Goal: Transaction & Acquisition: Purchase product/service

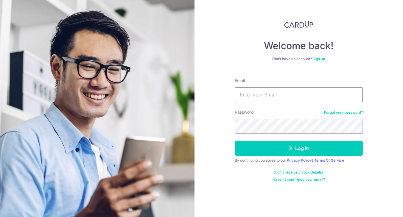
click at [261, 100] on input "Email" at bounding box center [299, 94] width 128 height 15
type input "G"
type input "[EMAIL_ADDRESS][DOMAIN_NAME]"
click at [235, 141] on button "Log in" at bounding box center [299, 148] width 128 height 15
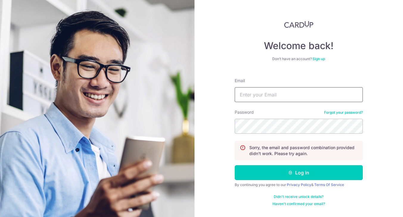
click at [274, 96] on input "Email" at bounding box center [299, 94] width 128 height 15
type input "[EMAIL_ADDRESS][DOMAIN_NAME]"
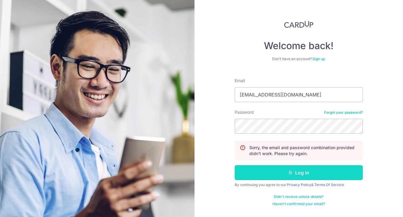
click at [313, 179] on button "Log in" at bounding box center [299, 172] width 128 height 15
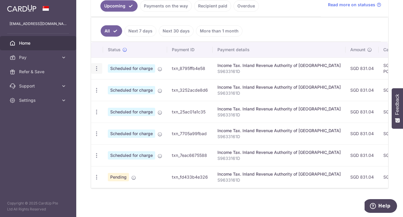
click at [95, 66] on icon "button" at bounding box center [97, 69] width 6 height 6
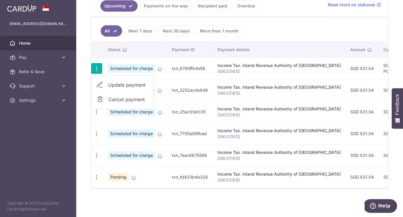
click at [112, 81] on span "Update payment" at bounding box center [128, 84] width 41 height 7
radio input "true"
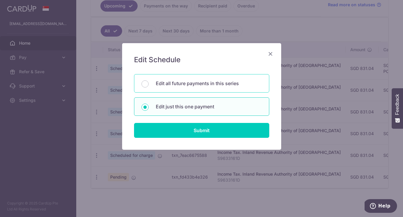
click at [212, 86] on p "Edit all future payments in this series" at bounding box center [209, 83] width 106 height 7
click at [149, 86] on input "Edit all future payments in this series" at bounding box center [145, 83] width 7 height 7
radio input "true"
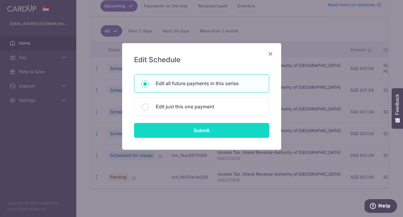
click at [218, 126] on input "Submit" at bounding box center [201, 130] width 135 height 15
radio input "true"
type input "831.04"
type input "S9633161D"
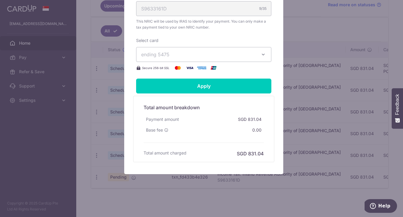
scroll to position [228, 0]
click at [229, 61] on button "ending 5475" at bounding box center [203, 54] width 135 height 15
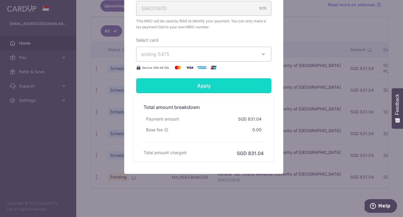
click at [221, 84] on input "Apply" at bounding box center [203, 85] width 135 height 15
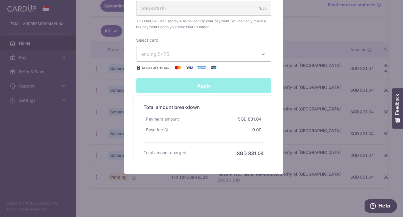
type input "Successfully Applied"
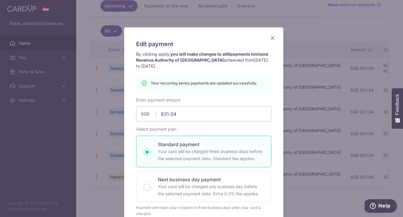
scroll to position [0, 0]
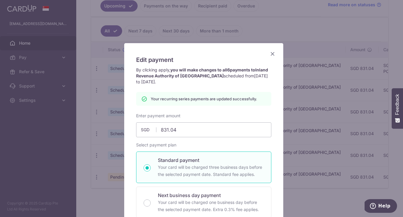
click at [273, 54] on icon "Close" at bounding box center [272, 53] width 7 height 7
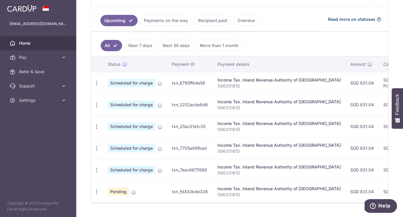
click at [365, 18] on span "Read more on statuses" at bounding box center [351, 19] width 47 height 6
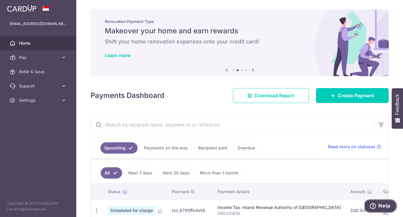
click at [390, 210] on button "Help" at bounding box center [381, 206] width 34 height 14
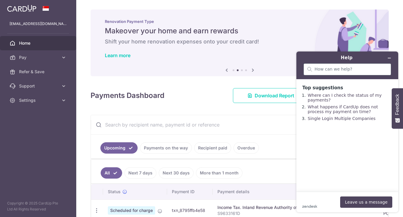
click at [331, 66] on div at bounding box center [348, 69] width 88 height 12
click at [388, 57] on icon "Minimise widget" at bounding box center [389, 58] width 4 height 4
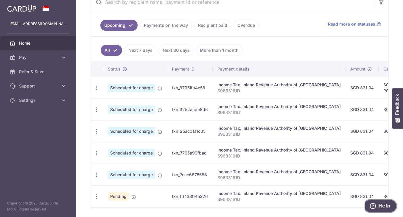
scroll to position [114, 0]
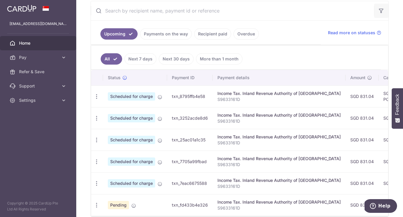
click at [375, 11] on button "button" at bounding box center [381, 11] width 14 height 14
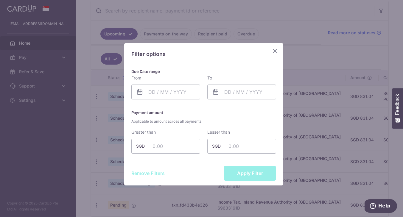
click at [271, 55] on p "Filter options" at bounding box center [203, 54] width 145 height 8
click at [272, 54] on icon "Close" at bounding box center [274, 50] width 7 height 7
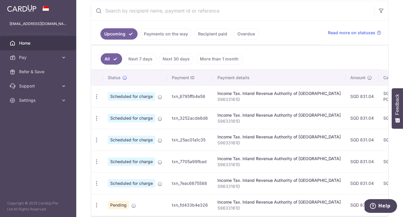
click at [126, 35] on link "Upcoming" at bounding box center [118, 33] width 37 height 11
click at [123, 80] on div "Status" at bounding box center [135, 78] width 55 height 6
click at [124, 80] on icon at bounding box center [124, 77] width 5 height 5
click at [100, 97] on div "Update payment Cancel payment" at bounding box center [96, 96] width 11 height 11
click at [99, 96] on icon "button" at bounding box center [97, 97] width 6 height 6
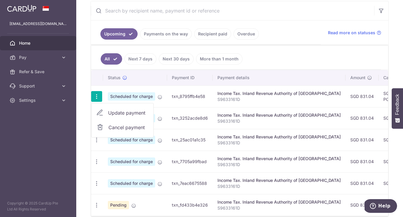
click at [110, 114] on span "Update payment" at bounding box center [128, 112] width 41 height 7
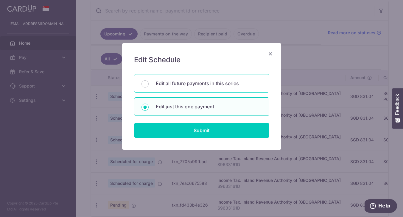
click at [165, 80] on p "Edit all future payments in this series" at bounding box center [209, 83] width 106 height 7
click at [149, 80] on input "Edit all future payments in this series" at bounding box center [145, 83] width 7 height 7
radio input "true"
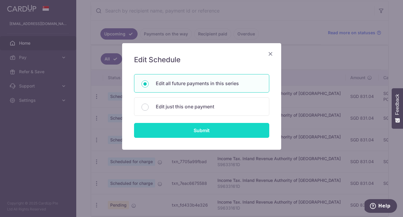
click at [192, 126] on input "Submit" at bounding box center [201, 130] width 135 height 15
radio input "true"
type input "831.04"
type input "S9633161D"
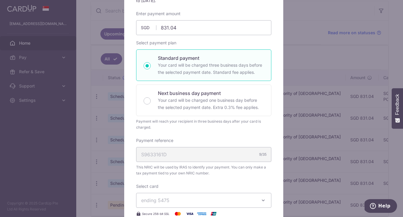
scroll to position [88, 0]
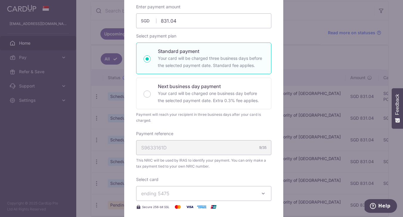
click at [194, 64] on p "Your card will be charged three business days before the selected payment date.…" at bounding box center [211, 62] width 106 height 14
click at [151, 63] on input "Standard payment Your card will be charged three business days before the selec…" at bounding box center [147, 58] width 7 height 7
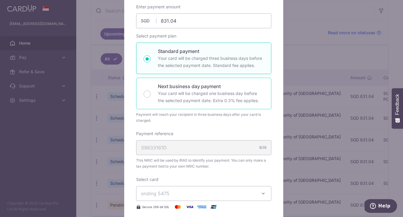
click at [207, 85] on p "Next business day payment" at bounding box center [211, 86] width 106 height 7
click at [151, 91] on input "Next business day payment Your card will be charged one business day before the…" at bounding box center [147, 94] width 7 height 7
radio input "false"
radio input "true"
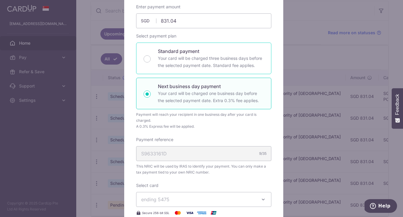
click at [212, 60] on p "Your card will be charged three business days before the selected payment date.…" at bounding box center [211, 62] width 106 height 14
click at [151, 60] on input "Standard payment Your card will be charged three business days before the selec…" at bounding box center [147, 58] width 7 height 7
radio input "true"
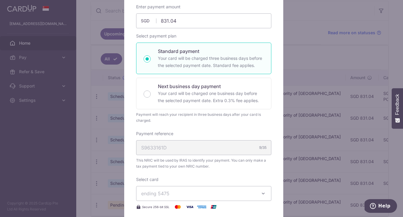
scroll to position [211, 0]
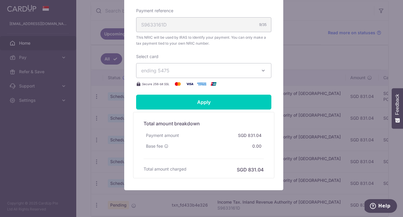
click at [216, 31] on div "S9633161D 9/35" at bounding box center [203, 24] width 135 height 15
drag, startPoint x: 224, startPoint y: 17, endPoint x: 285, endPoint y: 29, distance: 61.7
click at [285, 29] on div "Edit payment By clicking apply, you will make changes to all 6 payments to Inla…" at bounding box center [201, 108] width 403 height 217
click at [233, 41] on span "This NRIC will be used by IRAS to identify your payment. You can only make a ta…" at bounding box center [203, 41] width 135 height 12
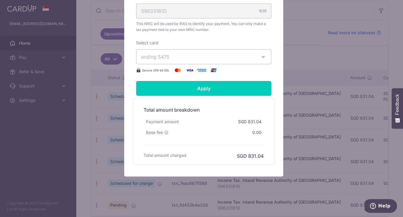
scroll to position [228, 0]
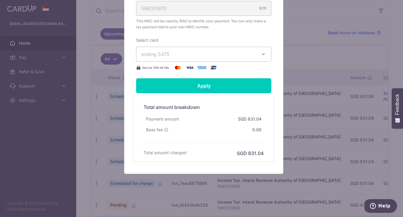
click at [232, 53] on span "ending 5475" at bounding box center [198, 54] width 114 height 7
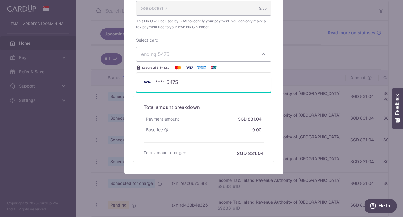
click at [232, 53] on span "ending 5475" at bounding box center [198, 54] width 114 height 7
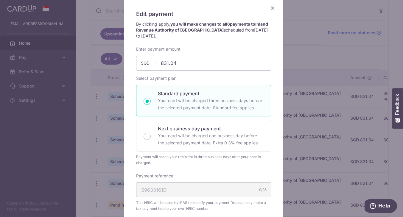
scroll to position [61, 0]
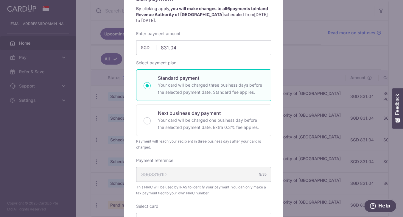
click at [380, 204] on span "Help" at bounding box center [384, 206] width 12 height 5
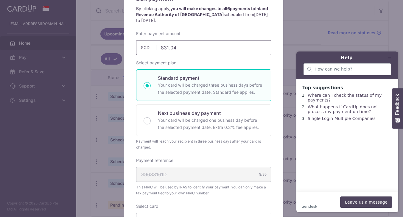
click at [193, 43] on input "831.04" at bounding box center [203, 47] width 135 height 15
click at [184, 45] on input "831.04" at bounding box center [203, 47] width 135 height 15
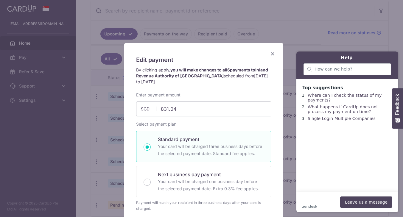
click at [273, 54] on icon "Close" at bounding box center [272, 53] width 7 height 7
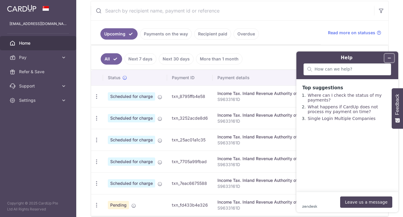
click at [392, 59] on button "Minimise widget" at bounding box center [390, 58] width 10 height 8
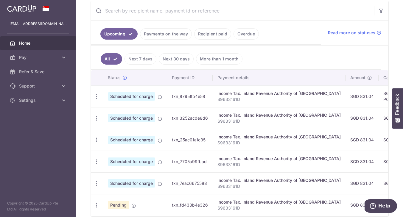
click at [379, 97] on td "SGD 0.00 POENW947" at bounding box center [398, 97] width 39 height 22
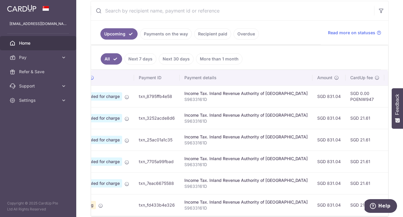
scroll to position [0, 51]
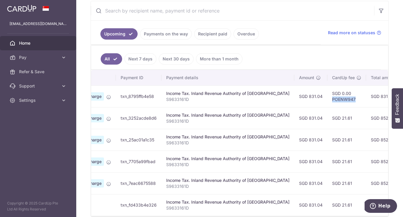
drag, startPoint x: 362, startPoint y: 100, endPoint x: 333, endPoint y: 101, distance: 29.5
click at [333, 101] on td "SGD 0.00 POENW947" at bounding box center [346, 97] width 39 height 22
copy td "POENW947"
click at [119, 93] on td "txn_8795ffb4e58" at bounding box center [139, 97] width 46 height 22
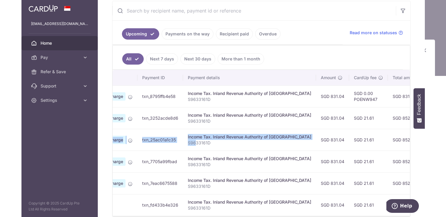
scroll to position [0, 0]
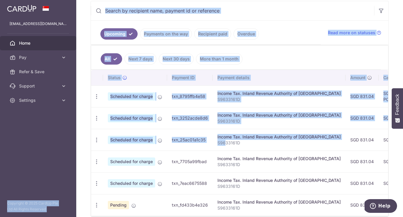
drag, startPoint x: 171, startPoint y: 140, endPoint x: 53, endPoint y: 131, distance: 118.1
click at [53, 131] on main "grassjelly7@gmail.com Home Pay Payments Recipients Cards Refer & Save Support F…" at bounding box center [201, 108] width 403 height 217
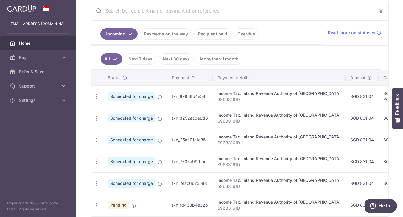
click at [85, 77] on div "× Pause Schedule Pause all future payments in this series Pause just this one p…" at bounding box center [239, 108] width 327 height 217
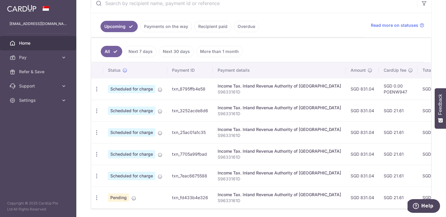
scroll to position [125, 0]
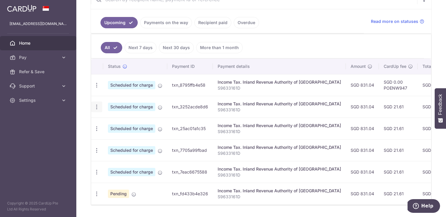
click at [98, 109] on icon "button" at bounding box center [97, 107] width 6 height 6
click at [114, 126] on span "Update payment" at bounding box center [128, 123] width 41 height 7
radio input "true"
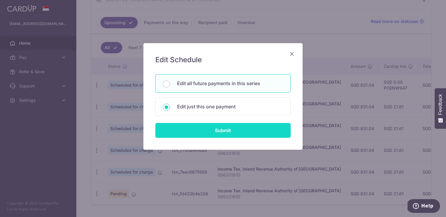
click at [237, 130] on input "Submit" at bounding box center [222, 130] width 135 height 15
radio input "true"
type input "09/11/2025"
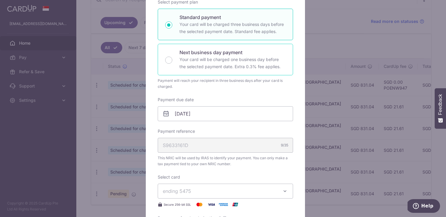
scroll to position [169, 0]
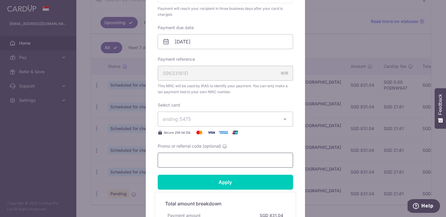
click at [221, 155] on input "Promo or referral code (optional) Enter either a promo code or a referral code …" at bounding box center [225, 160] width 135 height 15
paste input "POENW947"
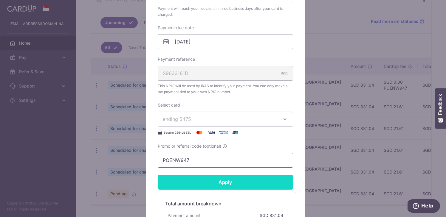
type input "POENW947"
click at [221, 181] on input "Apply" at bounding box center [225, 182] width 135 height 15
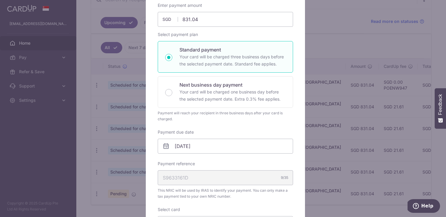
scroll to position [0, 0]
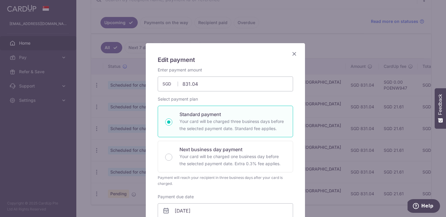
click at [292, 51] on icon "Close" at bounding box center [294, 53] width 7 height 7
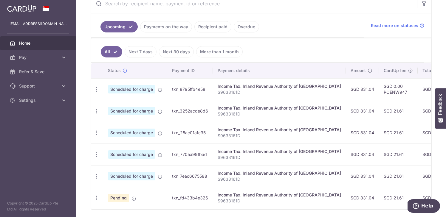
scroll to position [128, 0]
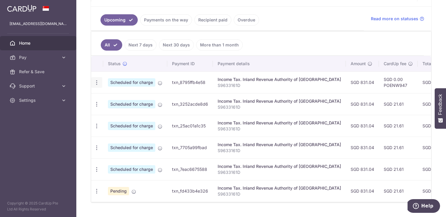
click at [97, 83] on icon "button" at bounding box center [97, 83] width 6 height 6
click at [172, 144] on td "txn_7705a99fbad" at bounding box center [190, 148] width 46 height 22
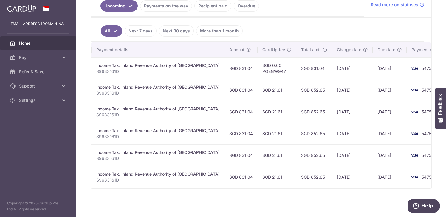
scroll to position [0, 0]
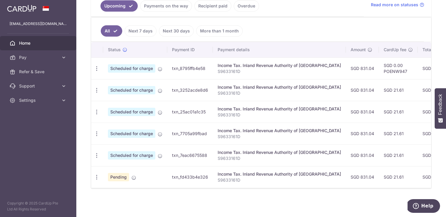
click at [125, 174] on span "Pending" at bounding box center [118, 177] width 21 height 8
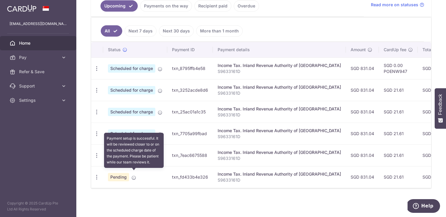
click at [135, 176] on icon at bounding box center [133, 178] width 5 height 5
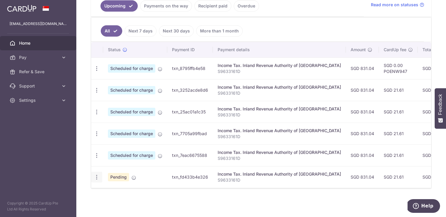
click at [100, 175] on div "Update payment Cancel payment" at bounding box center [96, 177] width 11 height 11
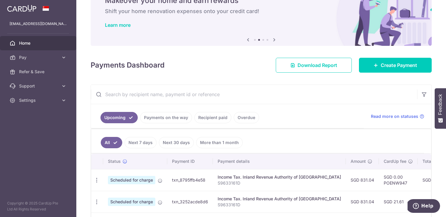
scroll to position [42, 0]
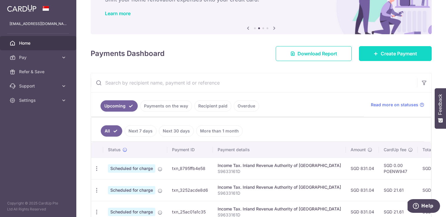
click at [384, 55] on span "Create Payment" at bounding box center [399, 53] width 36 height 7
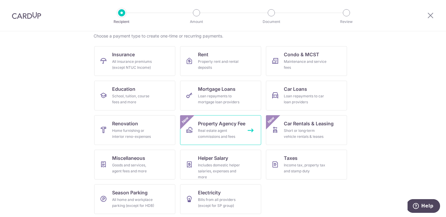
scroll to position [49, 0]
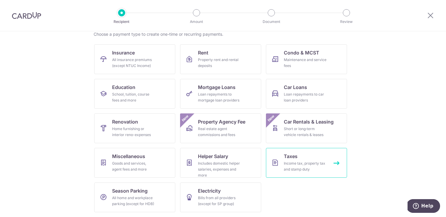
click at [300, 162] on div "Income tax, property tax and stamp duty" at bounding box center [305, 167] width 43 height 12
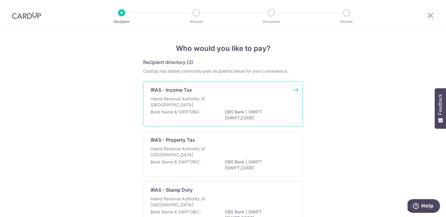
click at [200, 100] on p "Inland Revenue Authority of [GEOGRAPHIC_DATA]" at bounding box center [181, 102] width 63 height 12
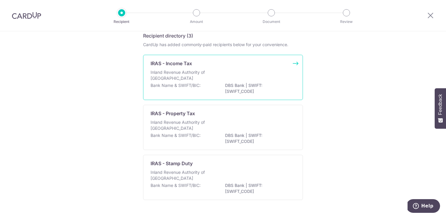
scroll to position [42, 0]
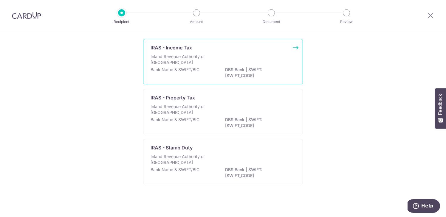
click at [205, 67] on div "Bank Name & SWIFT/BIC: DBS Bank | SWIFT: [SWIFT_CODE]" at bounding box center [222, 73] width 145 height 13
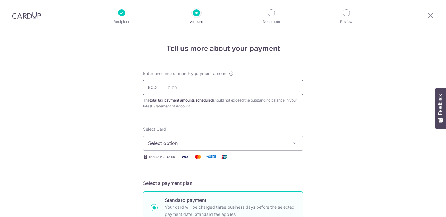
click at [209, 87] on input "text" at bounding box center [223, 87] width 160 height 15
type input "831.04"
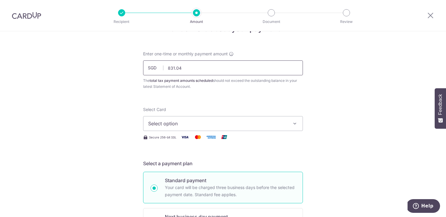
scroll to position [57, 0]
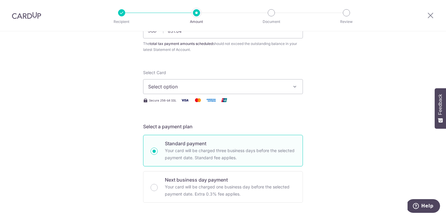
click at [284, 84] on span "Select option" at bounding box center [217, 86] width 139 height 7
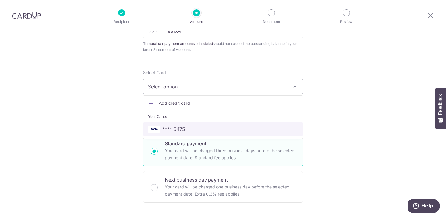
click at [242, 129] on span "**** 5475" at bounding box center [223, 129] width 150 height 7
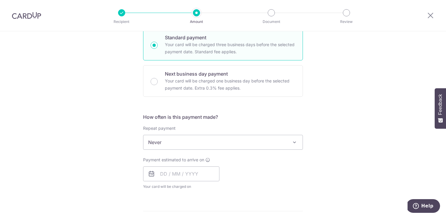
scroll to position [163, 0]
click at [288, 136] on span "Never" at bounding box center [222, 142] width 159 height 14
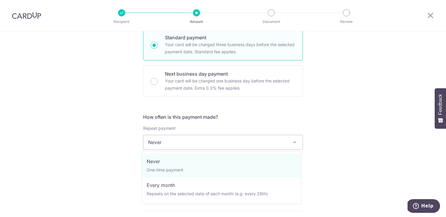
click at [341, 120] on div "Tell us more about your payment Enter one-time or monthly payment amount SGD 83…" at bounding box center [223, 145] width 446 height 553
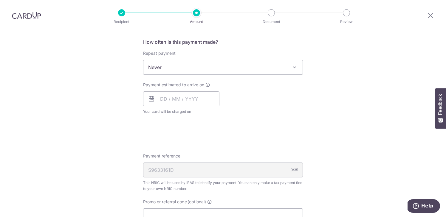
scroll to position [161, 0]
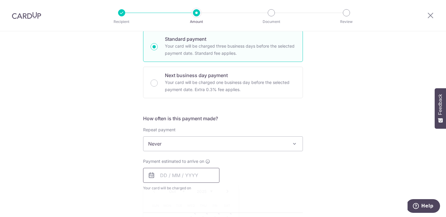
click at [187, 177] on input "text" at bounding box center [181, 175] width 76 height 15
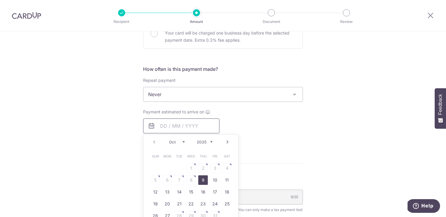
scroll to position [249, 0]
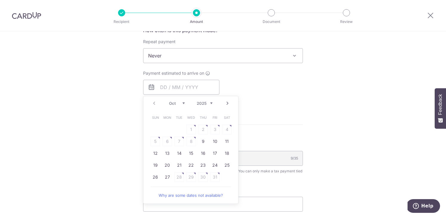
click at [225, 104] on link "Next" at bounding box center [227, 103] width 7 height 7
click at [224, 105] on link "Next" at bounding box center [227, 103] width 7 height 7
click at [225, 103] on link "Next" at bounding box center [227, 103] width 7 height 7
drag, startPoint x: 201, startPoint y: 140, endPoint x: 262, endPoint y: 114, distance: 65.8
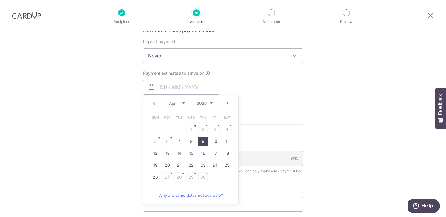
click at [201, 140] on link "9" at bounding box center [203, 142] width 10 height 10
type input "[DATE]"
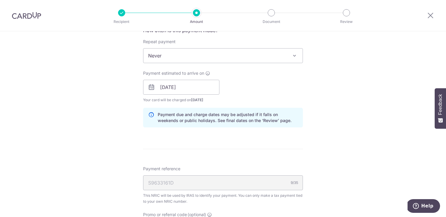
click at [276, 84] on div "Payment estimated to arrive on [DATE] Prev Next Apr May Jun [DATE] Aug Sep Oct …" at bounding box center [222, 86] width 167 height 33
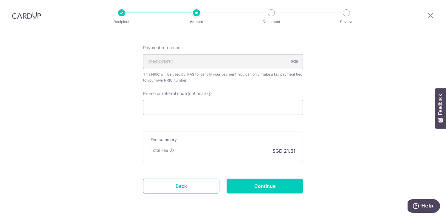
scroll to position [392, 0]
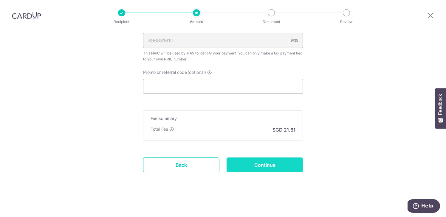
click at [267, 167] on input "Continue" at bounding box center [264, 165] width 76 height 15
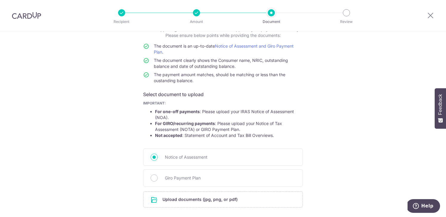
scroll to position [87, 0]
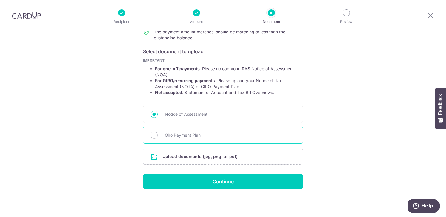
click at [212, 139] on span "Giro Payment Plan" at bounding box center [230, 135] width 131 height 7
click at [158, 139] on input "Giro Payment Plan" at bounding box center [153, 135] width 7 height 7
radio input "true"
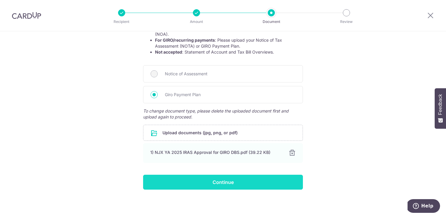
scroll to position [128, 0]
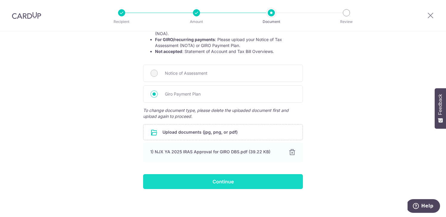
click at [244, 182] on input "Continue" at bounding box center [223, 181] width 160 height 15
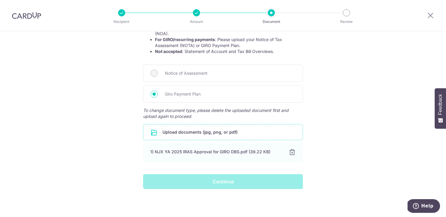
click at [223, 132] on input "file" at bounding box center [222, 132] width 159 height 15
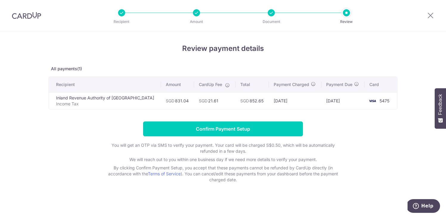
click at [359, 117] on div "Review payment details All payments(1) Recipient Amount CardUp Fee Total Paymen…" at bounding box center [223, 113] width 349 height 140
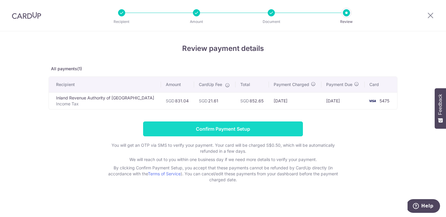
click at [260, 127] on input "Confirm Payment Setup" at bounding box center [223, 129] width 160 height 15
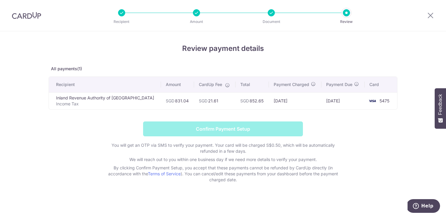
click at [149, 58] on div "Review payment details All payments(1) Recipient Amount CardUp Fee Total Paymen…" at bounding box center [223, 113] width 349 height 140
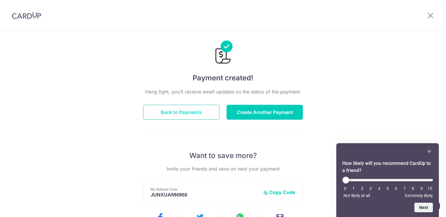
scroll to position [11, 0]
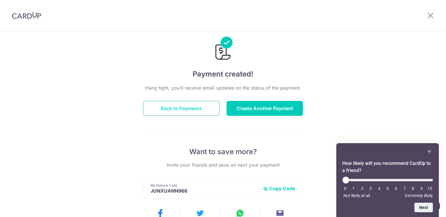
click at [211, 114] on button "Back to Payments" at bounding box center [181, 108] width 76 height 15
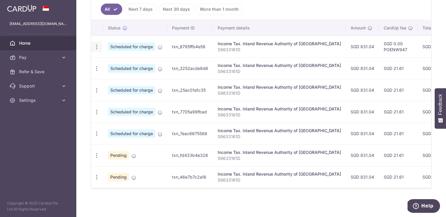
click at [91, 46] on div "Update payment Cancel payment" at bounding box center [96, 46] width 11 height 11
click at [94, 44] on icon "button" at bounding box center [97, 47] width 6 height 6
click at [125, 76] on span "Cancel payment" at bounding box center [128, 77] width 40 height 7
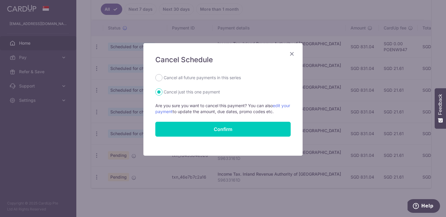
click at [291, 55] on icon "Close" at bounding box center [291, 53] width 7 height 7
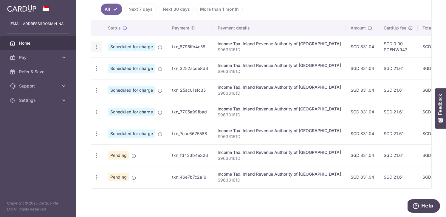
click at [99, 44] on icon "button" at bounding box center [97, 47] width 6 height 6
click at [134, 74] on span "Cancel payment" at bounding box center [128, 77] width 40 height 7
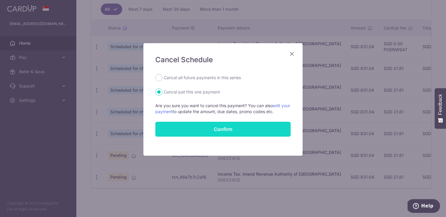
click at [236, 128] on button "Confirm" at bounding box center [222, 129] width 135 height 15
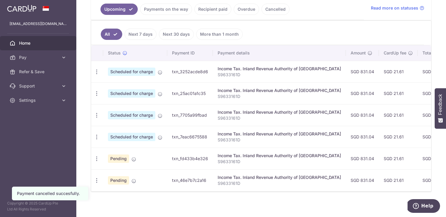
scroll to position [145, 0]
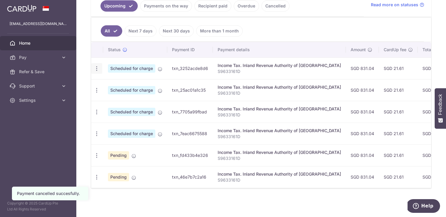
click at [99, 68] on icon "button" at bounding box center [97, 69] width 6 height 6
click at [114, 81] on span "Update payment" at bounding box center [128, 84] width 41 height 7
radio input "true"
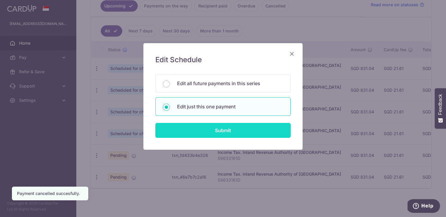
click at [207, 131] on input "Submit" at bounding box center [222, 130] width 135 height 15
radio input "true"
type input "831.04"
type input "[DATE]"
type input "S9633161D"
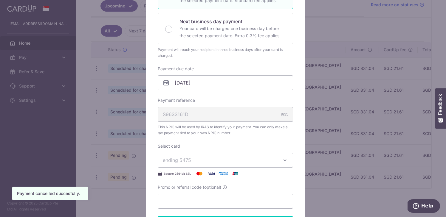
scroll to position [248, 0]
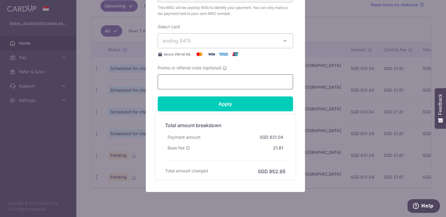
click at [209, 79] on input "Promo or referral code (optional)" at bounding box center [225, 81] width 135 height 15
paste input "POENW947"
type input "POENW947"
click at [213, 109] on input "Apply" at bounding box center [225, 104] width 135 height 15
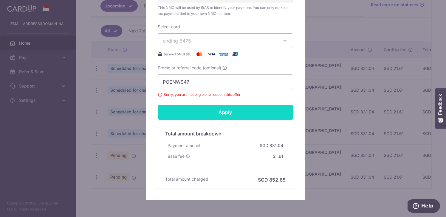
click at [217, 110] on input "Apply" at bounding box center [225, 112] width 135 height 15
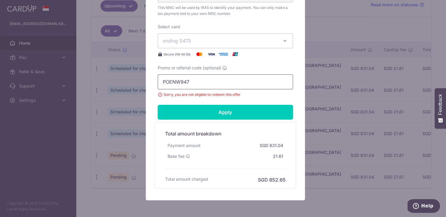
click at [209, 82] on input "POENW947" at bounding box center [225, 81] width 135 height 15
drag, startPoint x: 209, startPoint y: 82, endPoint x: 144, endPoint y: 82, distance: 65.3
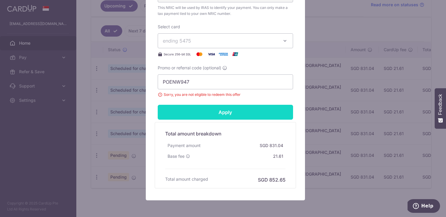
click at [215, 112] on input "Apply" at bounding box center [225, 112] width 135 height 15
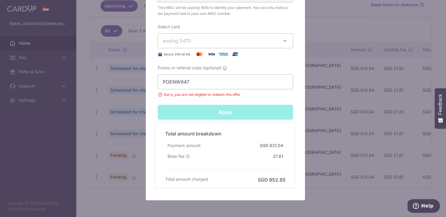
click at [215, 112] on div "Apply" at bounding box center [225, 112] width 142 height 15
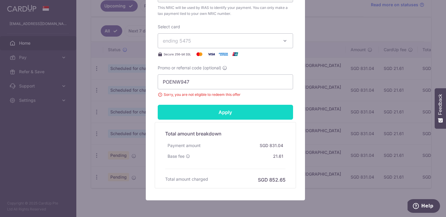
click at [215, 112] on input "Apply" at bounding box center [225, 112] width 135 height 15
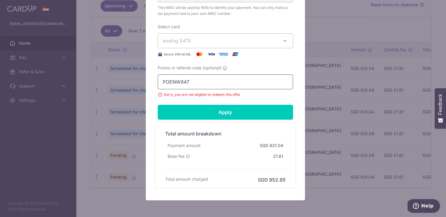
drag, startPoint x: 212, startPoint y: 81, endPoint x: 153, endPoint y: 82, distance: 59.0
click at [199, 81] on input "POENW947" at bounding box center [225, 81] width 135 height 15
drag, startPoint x: 205, startPoint y: 81, endPoint x: 154, endPoint y: 83, distance: 51.0
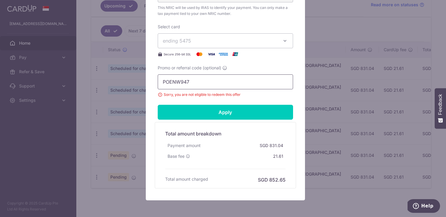
click at [223, 84] on input "POENW947" at bounding box center [225, 81] width 135 height 15
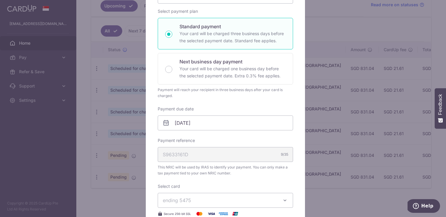
scroll to position [219, 0]
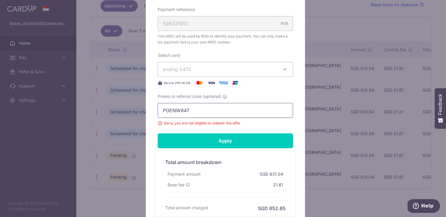
drag, startPoint x: 218, startPoint y: 106, endPoint x: 211, endPoint y: 106, distance: 7.7
click at [218, 106] on input "POENW947" at bounding box center [225, 110] width 135 height 15
drag, startPoint x: 204, startPoint y: 106, endPoint x: 140, endPoint y: 107, distance: 63.2
click at [140, 107] on div "Edit payment By clicking apply, you will make changes to all payments to Inland…" at bounding box center [223, 108] width 446 height 217
drag, startPoint x: 195, startPoint y: 112, endPoint x: 130, endPoint y: 112, distance: 65.0
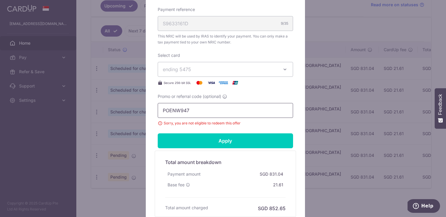
click at [130, 112] on div "Edit payment By clicking apply, you will make changes to all payments to Inland…" at bounding box center [223, 108] width 446 height 217
click at [200, 111] on input "POENW947" at bounding box center [225, 110] width 135 height 15
click at [224, 97] on icon at bounding box center [224, 96] width 5 height 5
click at [224, 103] on input "POENW947" at bounding box center [225, 110] width 135 height 15
click at [201, 109] on input "POENW947" at bounding box center [225, 110] width 135 height 15
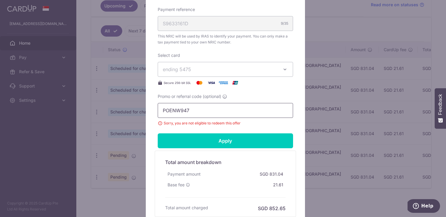
drag, startPoint x: 199, startPoint y: 111, endPoint x: 136, endPoint y: 112, distance: 62.9
click at [136, 112] on div "Edit payment By clicking apply, you will make changes to all payments to Inland…" at bounding box center [223, 108] width 446 height 217
click at [192, 108] on input "POENW947" at bounding box center [225, 110] width 135 height 15
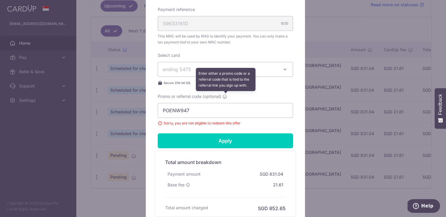
click at [222, 96] on icon at bounding box center [224, 96] width 5 height 5
click at [221, 103] on input "POENW947" at bounding box center [225, 110] width 135 height 15
click at [222, 96] on icon at bounding box center [224, 96] width 5 height 5
click at [221, 103] on input "POENW947" at bounding box center [225, 110] width 135 height 15
click at [222, 96] on icon at bounding box center [224, 96] width 5 height 5
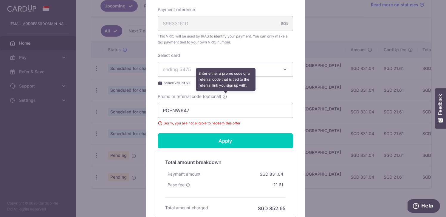
click at [221, 103] on input "POENW947" at bounding box center [225, 110] width 135 height 15
click at [222, 96] on icon at bounding box center [224, 96] width 5 height 5
click at [221, 103] on input "POENW947" at bounding box center [225, 110] width 135 height 15
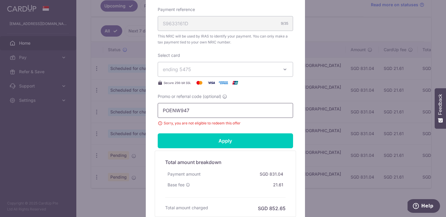
click at [204, 107] on input "POENW947" at bounding box center [225, 110] width 135 height 15
click at [202, 109] on input "POENW947" at bounding box center [225, 110] width 135 height 15
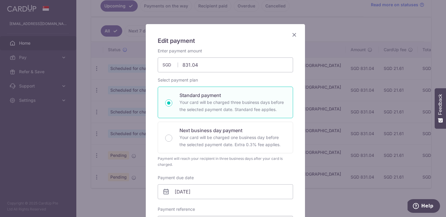
scroll to position [0, 0]
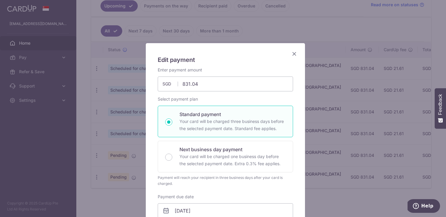
click at [291, 54] on icon "Close" at bounding box center [294, 53] width 7 height 7
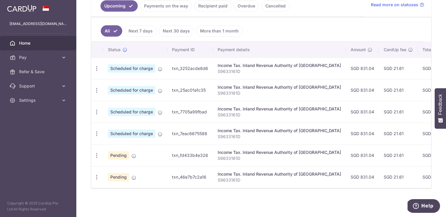
click at [313, 22] on ul "All Next 7 days Next 30 days More than 1 month" at bounding box center [257, 30] width 333 height 24
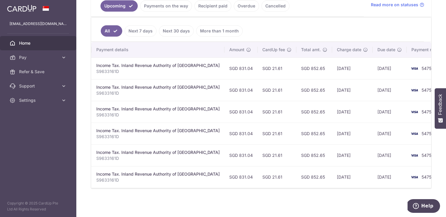
click at [325, 29] on ul "All Next 7 days Next 30 days More than 1 month" at bounding box center [257, 30] width 333 height 24
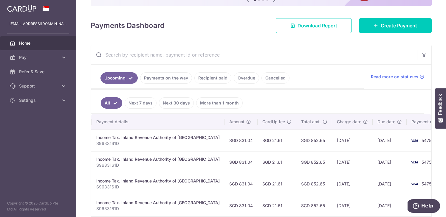
scroll to position [0, 0]
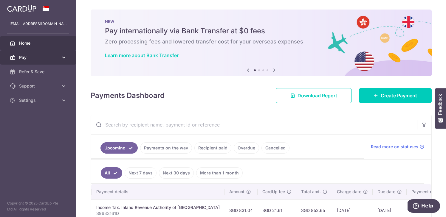
click at [59, 58] on link "Pay" at bounding box center [38, 57] width 76 height 14
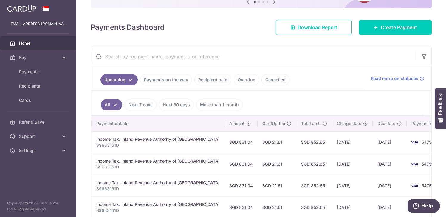
scroll to position [18, 0]
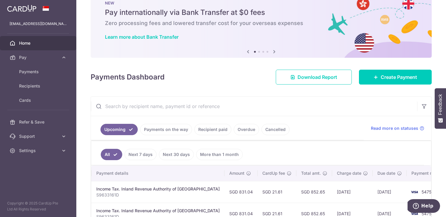
click at [272, 136] on ul "Upcoming Payments on the way Recipient paid Overdue Cancelled" at bounding box center [227, 128] width 273 height 24
click at [272, 132] on link "Cancelled" at bounding box center [275, 129] width 28 height 11
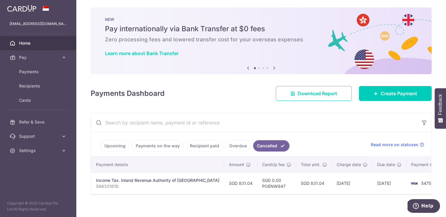
scroll to position [0, 0]
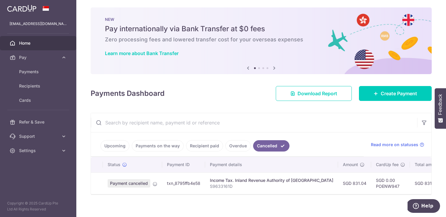
click at [129, 190] on td "Payment cancelled" at bounding box center [132, 184] width 59 height 22
click at [156, 186] on icon at bounding box center [155, 184] width 5 height 5
click at [126, 166] on icon at bounding box center [124, 164] width 5 height 5
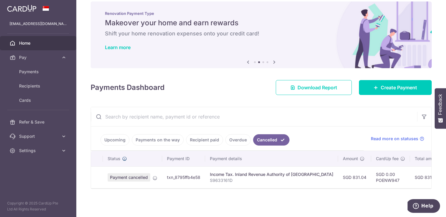
scroll to position [11, 0]
click at [399, 137] on span "Read more on statuses" at bounding box center [394, 139] width 47 height 6
click at [113, 142] on link "Upcoming" at bounding box center [114, 139] width 29 height 11
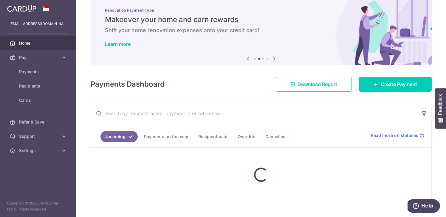
click at [153, 96] on div "× Pause Schedule Pause all future payments in this series Pause just this one p…" at bounding box center [261, 108] width 370 height 217
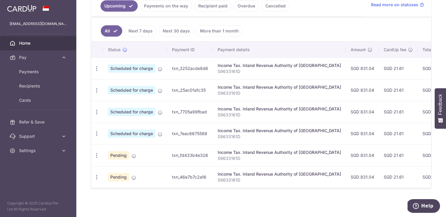
scroll to position [145, 0]
click at [160, 69] on td "Scheduled for charge" at bounding box center [135, 69] width 64 height 22
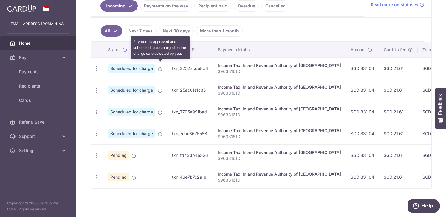
click at [160, 67] on icon at bounding box center [160, 69] width 5 height 5
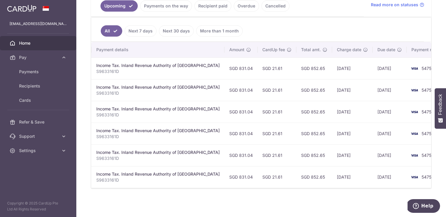
scroll to position [0, 0]
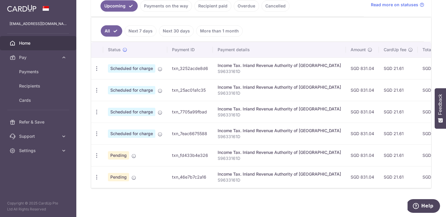
drag, startPoint x: 131, startPoint y: 60, endPoint x: 126, endPoint y: 60, distance: 5.1
click at [131, 60] on td "Scheduled for charge" at bounding box center [135, 69] width 64 height 22
click at [93, 63] on div "Update payment Cancel payment" at bounding box center [96, 68] width 11 height 11
click at [95, 66] on icon "button" at bounding box center [97, 69] width 6 height 6
click at [123, 81] on span "Update payment" at bounding box center [128, 84] width 41 height 7
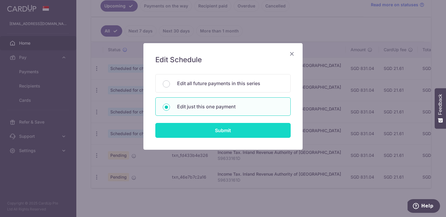
click at [230, 136] on input "Submit" at bounding box center [222, 130] width 135 height 15
radio input "true"
type input "831.04"
type input "[DATE]"
type input "S9633161D"
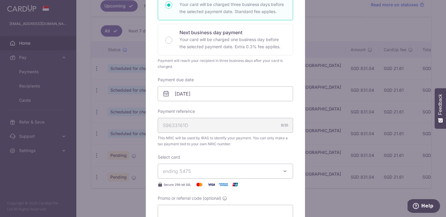
scroll to position [148, 0]
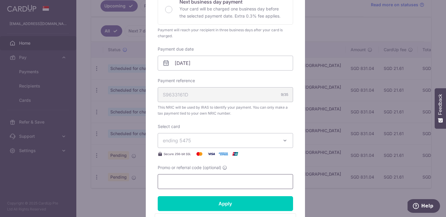
click at [202, 181] on input "Promo or referral code (optional)" at bounding box center [225, 181] width 135 height 15
paste input "POENW947"
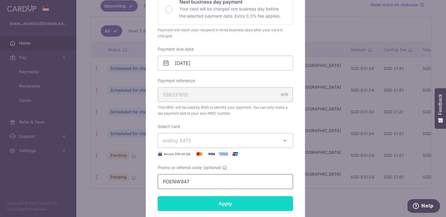
type input "POENW947"
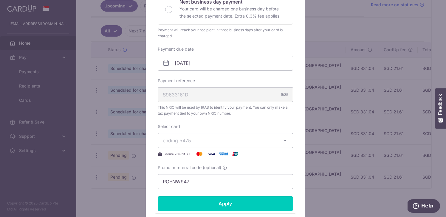
click at [241, 199] on input "Apply" at bounding box center [225, 203] width 135 height 15
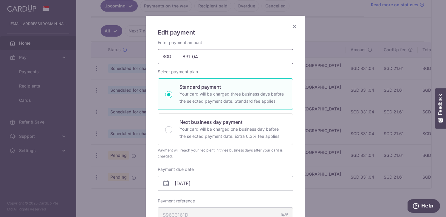
scroll to position [23, 0]
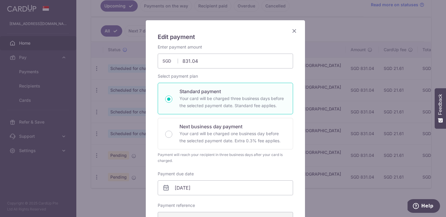
click at [291, 31] on icon "Close" at bounding box center [294, 30] width 7 height 7
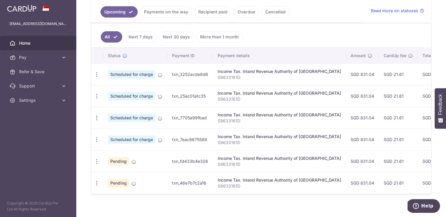
scroll to position [145, 0]
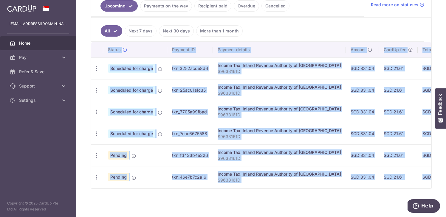
drag, startPoint x: 204, startPoint y: 188, endPoint x: 356, endPoint y: 187, distance: 151.7
click at [358, 188] on div "Status Payment ID Payment details Amount CardUp fee Total amt. Charge date Due …" at bounding box center [261, 115] width 340 height 147
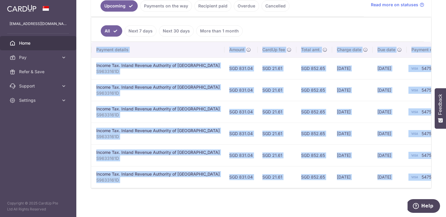
scroll to position [0, 0]
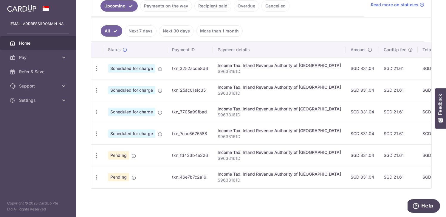
click at [159, 69] on td "Scheduled for charge Payment is approved and scheduled to be charged on the cha…" at bounding box center [135, 69] width 64 height 22
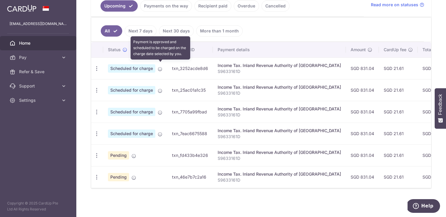
click at [161, 67] on icon at bounding box center [160, 69] width 5 height 5
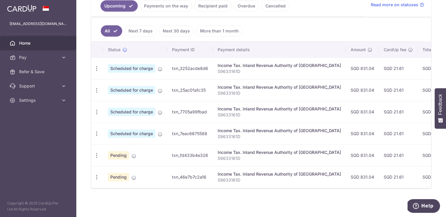
scroll to position [0, 121]
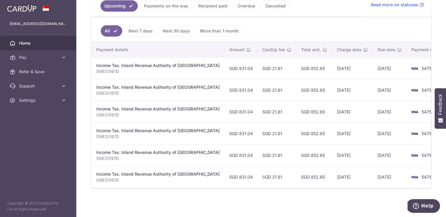
click at [307, 26] on ul "All Next 7 days Next 30 days More than 1 month" at bounding box center [257, 30] width 333 height 24
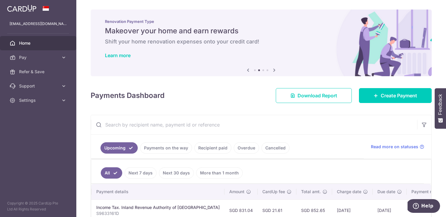
scroll to position [0, 0]
click at [34, 110] on aside "grassjelly7@gmail.com Home Pay Payments Recipients Cards Refer & Save Support F…" at bounding box center [38, 108] width 76 height 217
click at [38, 103] on span "Settings" at bounding box center [38, 100] width 39 height 6
click at [24, 126] on span "Logout" at bounding box center [38, 129] width 39 height 6
